Goal: Book appointment/travel/reservation

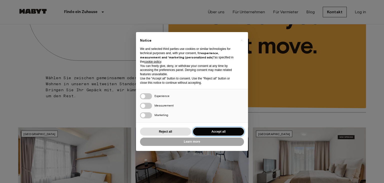
click at [226, 132] on button "Accept all" at bounding box center [218, 131] width 51 height 8
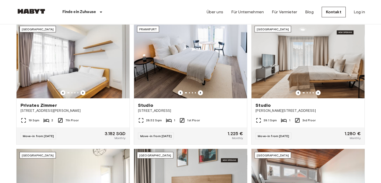
scroll to position [179, 0]
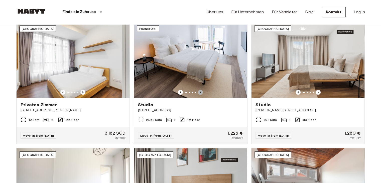
click at [201, 91] on icon "Previous image" at bounding box center [200, 92] width 5 height 5
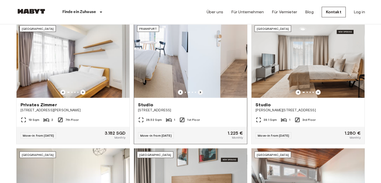
click at [201, 91] on icon "Previous image" at bounding box center [200, 92] width 5 height 5
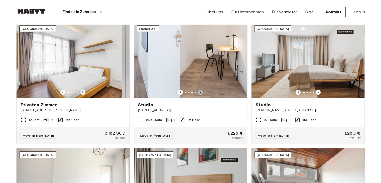
click at [201, 91] on icon "Previous image" at bounding box center [200, 92] width 5 height 5
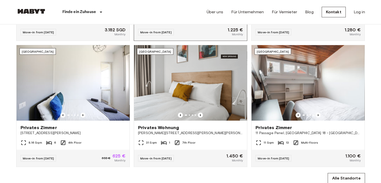
scroll to position [284, 0]
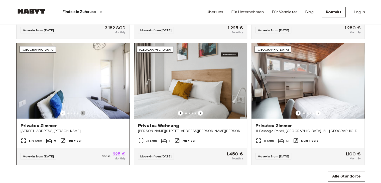
click at [84, 115] on icon "Previous image" at bounding box center [82, 112] width 5 height 5
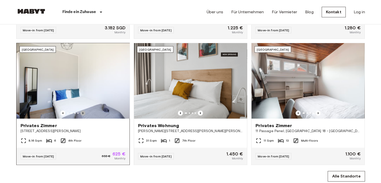
click at [84, 115] on icon "Previous image" at bounding box center [82, 112] width 5 height 5
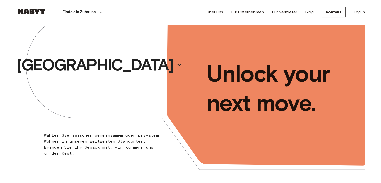
scroll to position [0, 0]
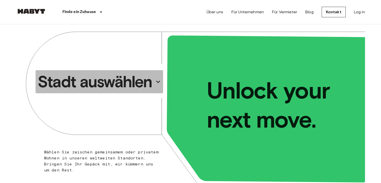
click at [141, 80] on p "Stadt auswählen" at bounding box center [95, 82] width 114 height 20
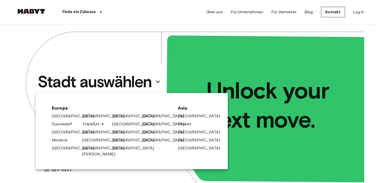
click at [89, 124] on link "Frankfurt" at bounding box center [94, 124] width 22 height 6
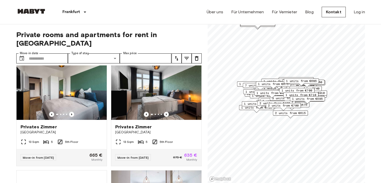
scroll to position [121, 0]
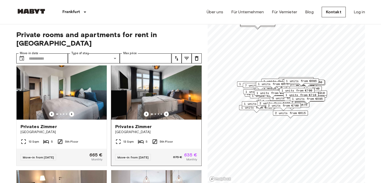
click at [165, 81] on img at bounding box center [156, 89] width 90 height 60
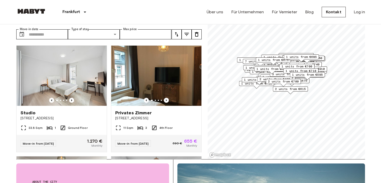
scroll to position [24, 0]
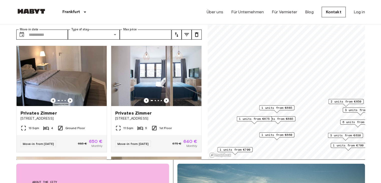
click at [281, 105] on span "1 units from €685" at bounding box center [276, 107] width 31 height 5
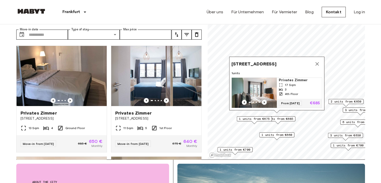
click at [267, 83] on img "Map marker" at bounding box center [254, 93] width 45 height 30
click at [262, 120] on span "1 units from €675" at bounding box center [254, 118] width 31 height 5
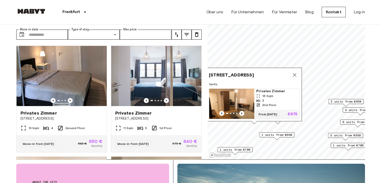
click at [290, 138] on div "1 units from €660" at bounding box center [276, 136] width 35 height 8
click at [290, 133] on span "1 units from €660" at bounding box center [276, 134] width 31 height 5
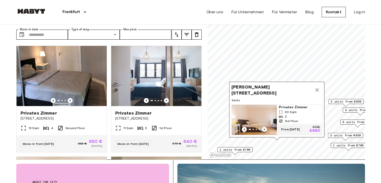
click at [247, 109] on img "Map marker" at bounding box center [254, 120] width 45 height 30
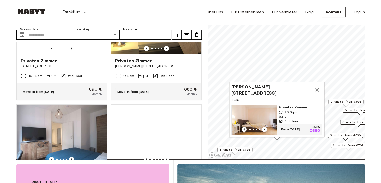
scroll to position [1019, 0]
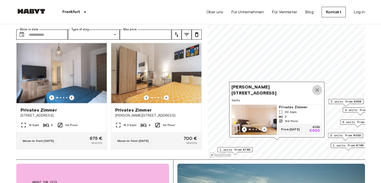
click at [319, 87] on icon "Map marker" at bounding box center [317, 90] width 6 height 6
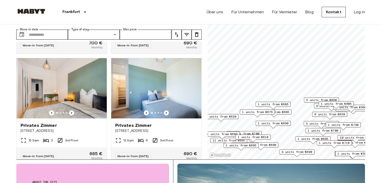
scroll to position [5205, 0]
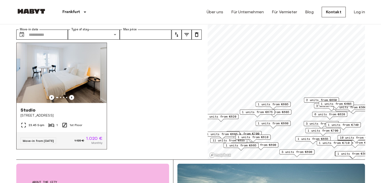
click at [64, 73] on img at bounding box center [62, 73] width 90 height 60
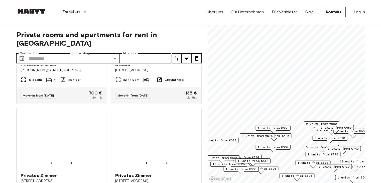
scroll to position [3, 0]
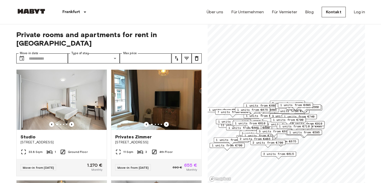
scroll to position [3, 0]
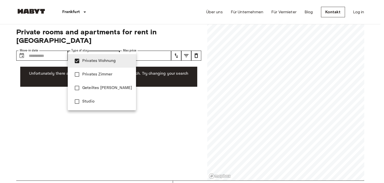
click at [165, 22] on div at bounding box center [192, 91] width 384 height 183
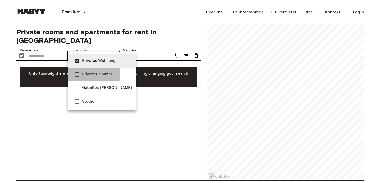
click at [88, 74] on span "Privates Zimmer" at bounding box center [107, 74] width 50 height 6
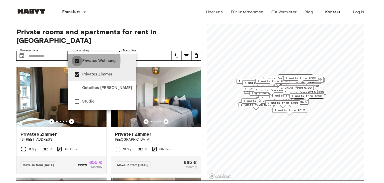
type input "**********"
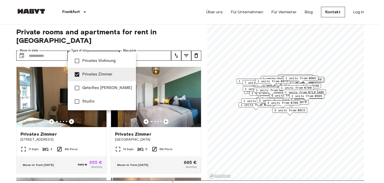
click at [120, 19] on div at bounding box center [192, 91] width 384 height 183
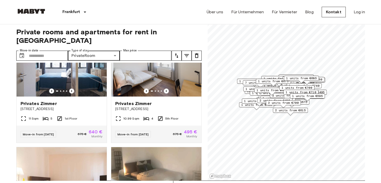
scroll to position [252, 0]
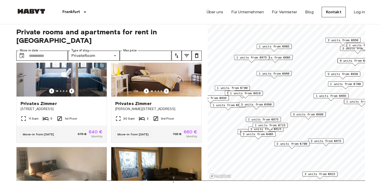
click at [261, 134] on span "2 units from €485" at bounding box center [258, 134] width 31 height 5
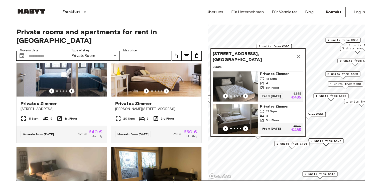
click at [299, 54] on icon "Map marker" at bounding box center [298, 57] width 6 height 6
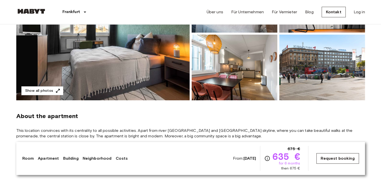
click at [331, 159] on link "Request booking" at bounding box center [337, 158] width 42 height 11
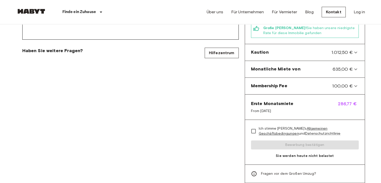
scroll to position [194, 0]
click at [347, 66] on span "635,00 €" at bounding box center [342, 69] width 20 height 7
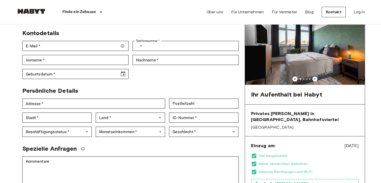
scroll to position [0, 0]
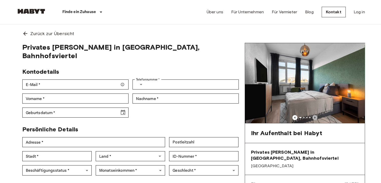
click at [312, 115] on icon "Previous image" at bounding box center [314, 117] width 5 height 5
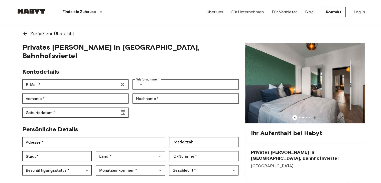
click at [312, 115] on icon "Previous image" at bounding box center [314, 117] width 5 height 5
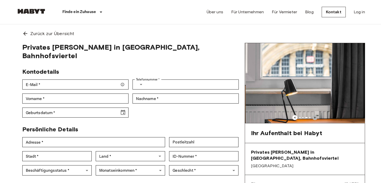
click at [312, 115] on icon "Previous image" at bounding box center [314, 117] width 5 height 5
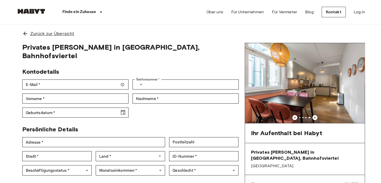
click at [23, 33] on icon at bounding box center [25, 34] width 6 height 6
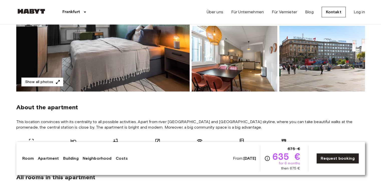
scroll to position [112, 0]
click at [244, 71] on img at bounding box center [234, 59] width 86 height 66
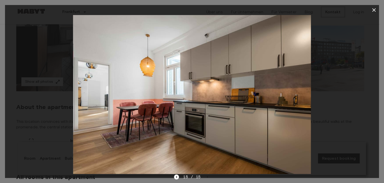
click at [372, 9] on icon "button" at bounding box center [374, 10] width 6 height 6
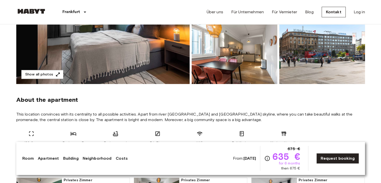
scroll to position [0, 0]
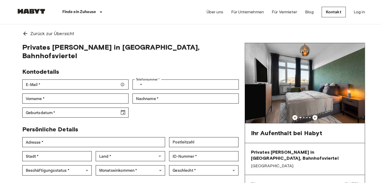
scroll to position [2, 0]
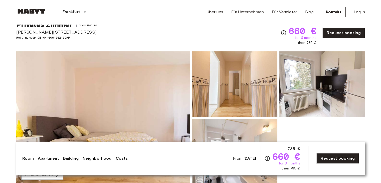
scroll to position [19, 0]
click at [139, 55] on img at bounding box center [102, 117] width 173 height 133
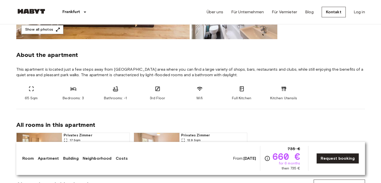
scroll to position [165, 0]
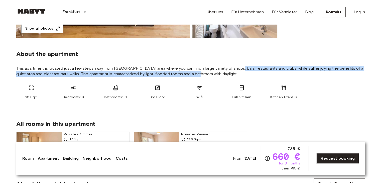
drag, startPoint x: 197, startPoint y: 74, endPoint x: 239, endPoint y: 71, distance: 42.1
click at [239, 71] on span "This apartment is located just a few steps away from [GEOGRAPHIC_DATA] area whe…" at bounding box center [190, 71] width 348 height 11
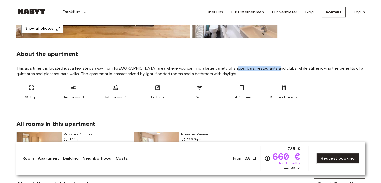
drag, startPoint x: 239, startPoint y: 71, endPoint x: 261, endPoint y: 69, distance: 21.8
click at [261, 69] on span "This apartment is located just a few steps away from [GEOGRAPHIC_DATA] area whe…" at bounding box center [190, 71] width 348 height 11
drag, startPoint x: 261, startPoint y: 69, endPoint x: 285, endPoint y: 69, distance: 23.5
click at [285, 69] on span "This apartment is located just a few steps away from [GEOGRAPHIC_DATA] area whe…" at bounding box center [190, 71] width 348 height 11
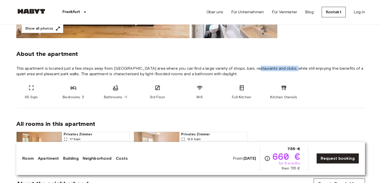
click at [285, 69] on span "This apartment is located just a few steps away from [GEOGRAPHIC_DATA] area whe…" at bounding box center [190, 71] width 348 height 11
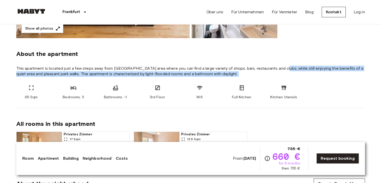
drag, startPoint x: 285, startPoint y: 69, endPoint x: 310, endPoint y: 73, distance: 25.3
click at [310, 73] on span "This apartment is located just a few steps away from [GEOGRAPHIC_DATA] area whe…" at bounding box center [190, 71] width 348 height 11
drag, startPoint x: 310, startPoint y: 73, endPoint x: 322, endPoint y: 70, distance: 12.3
click at [322, 70] on span "This apartment is located just a few steps away from [GEOGRAPHIC_DATA] area whe…" at bounding box center [190, 71] width 348 height 11
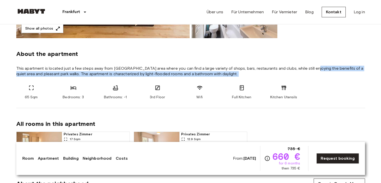
click at [322, 70] on span "This apartment is located just a few steps away from [GEOGRAPHIC_DATA] area whe…" at bounding box center [190, 71] width 348 height 11
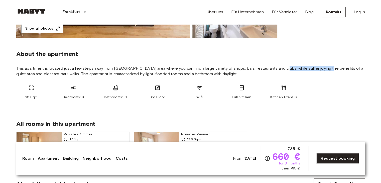
drag, startPoint x: 322, startPoint y: 70, endPoint x: 284, endPoint y: 67, distance: 37.4
click at [284, 67] on span "This apartment is located just a few steps away from [GEOGRAPHIC_DATA] area whe…" at bounding box center [190, 71] width 348 height 11
drag, startPoint x: 284, startPoint y: 67, endPoint x: 225, endPoint y: 74, distance: 60.3
click at [225, 74] on span "This apartment is located just a few steps away from [GEOGRAPHIC_DATA] area whe…" at bounding box center [190, 71] width 348 height 11
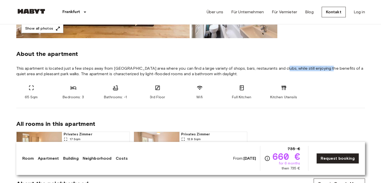
click at [225, 74] on span "This apartment is located just a few steps away from [GEOGRAPHIC_DATA] area whe…" at bounding box center [190, 71] width 348 height 11
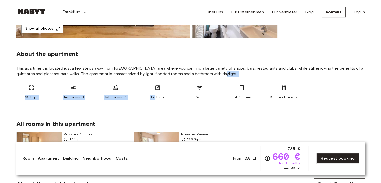
drag, startPoint x: 225, startPoint y: 74, endPoint x: 130, endPoint y: 82, distance: 94.4
click at [130, 82] on section "About the apartment This apartment is located just a few steps away from [GEOGR…" at bounding box center [190, 73] width 348 height 70
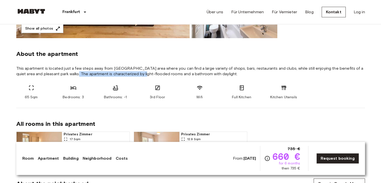
drag, startPoint x: 76, startPoint y: 72, endPoint x: 145, endPoint y: 73, distance: 69.8
click at [145, 73] on span "This apartment is located just a few steps away from [GEOGRAPHIC_DATA] area whe…" at bounding box center [190, 71] width 348 height 11
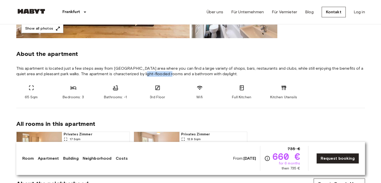
drag, startPoint x: 145, startPoint y: 73, endPoint x: 162, endPoint y: 74, distance: 16.6
click at [162, 74] on span "This apartment is located just a few steps away from [GEOGRAPHIC_DATA] area whe…" at bounding box center [190, 71] width 348 height 11
drag, startPoint x: 162, startPoint y: 74, endPoint x: 178, endPoint y: 72, distance: 16.4
click at [178, 72] on span "This apartment is located just a few steps away from [GEOGRAPHIC_DATA] area whe…" at bounding box center [190, 71] width 348 height 11
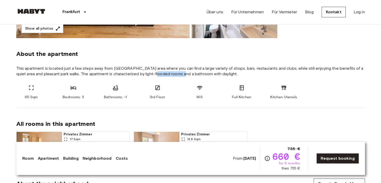
click at [178, 72] on span "This apartment is located just a few steps away from [GEOGRAPHIC_DATA] area whe…" at bounding box center [190, 71] width 348 height 11
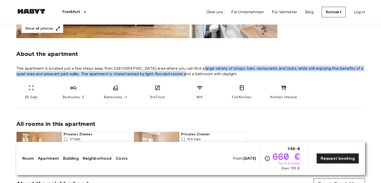
drag, startPoint x: 178, startPoint y: 72, endPoint x: 196, endPoint y: 69, distance: 17.8
click at [196, 69] on span "This apartment is located just a few steps away from [GEOGRAPHIC_DATA] area whe…" at bounding box center [190, 71] width 348 height 11
drag, startPoint x: 196, startPoint y: 69, endPoint x: 197, endPoint y: 78, distance: 8.7
click at [197, 78] on section "About the apartment This apartment is located just a few steps away from [GEOGR…" at bounding box center [190, 73] width 348 height 70
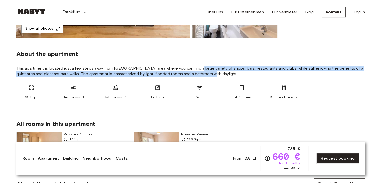
click at [197, 78] on section "About the apartment This apartment is located just a few steps away from [GEOGR…" at bounding box center [190, 73] width 348 height 70
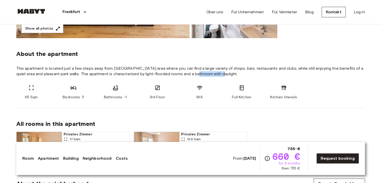
drag, startPoint x: 197, startPoint y: 78, endPoint x: 213, endPoint y: 75, distance: 16.2
click at [213, 75] on section "About the apartment This apartment is located just a few steps away from [GEOGR…" at bounding box center [190, 73] width 348 height 70
click at [213, 75] on span "This apartment is located just a few steps away from [GEOGRAPHIC_DATA] area whe…" at bounding box center [190, 71] width 348 height 11
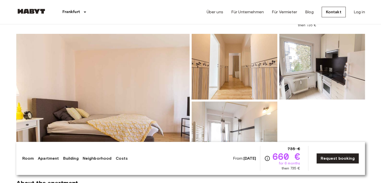
scroll to position [0, 0]
